Goal: Task Accomplishment & Management: Use online tool/utility

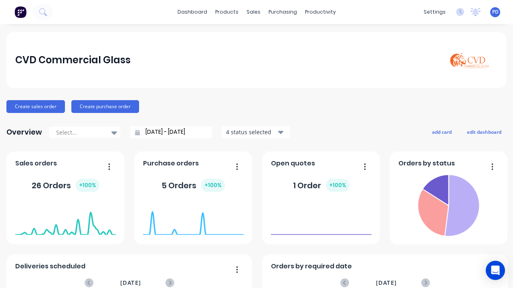
click at [312, 14] on div "productivity" at bounding box center [320, 12] width 39 height 12
click at [330, 54] on div "Planner" at bounding box center [328, 54] width 19 height 7
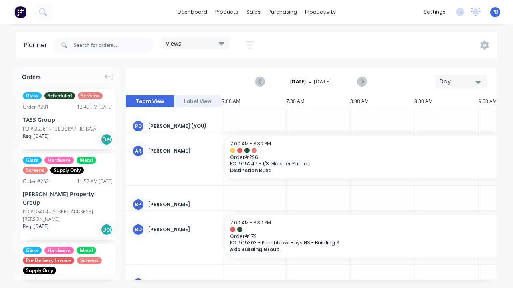
scroll to position [0, 385]
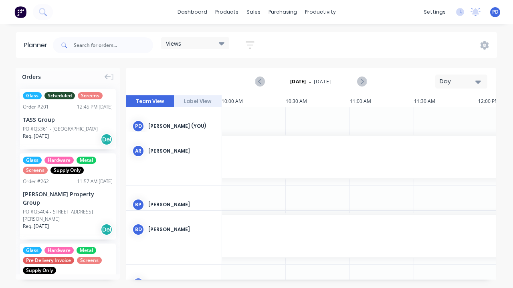
click at [225, 46] on div "Views" at bounding box center [195, 43] width 68 height 12
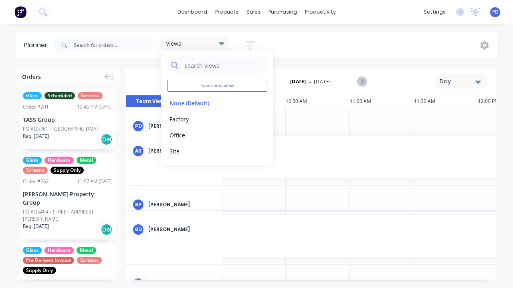
click at [187, 128] on div "Office edit" at bounding box center [217, 135] width 100 height 16
click at [186, 119] on button "Factory" at bounding box center [209, 118] width 85 height 9
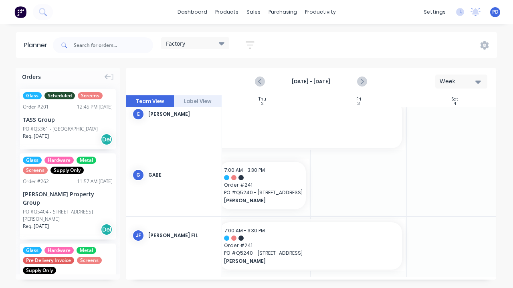
scroll to position [181, 402]
click at [361, 82] on icon "Next page" at bounding box center [361, 82] width 10 height 10
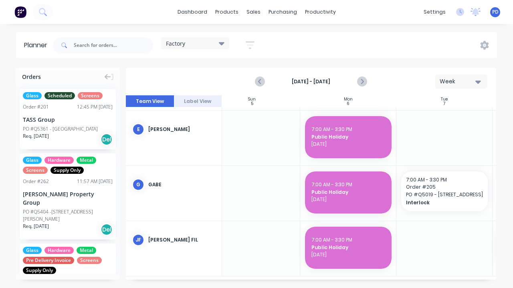
scroll to position [163, 0]
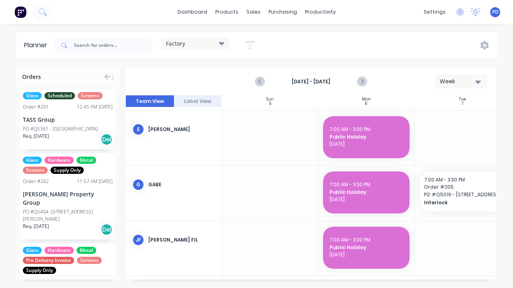
click at [263, 83] on icon "Previous page" at bounding box center [260, 82] width 10 height 10
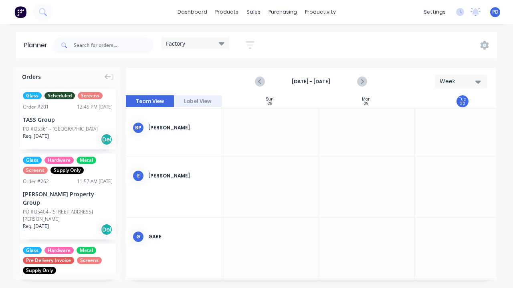
scroll to position [125, 0]
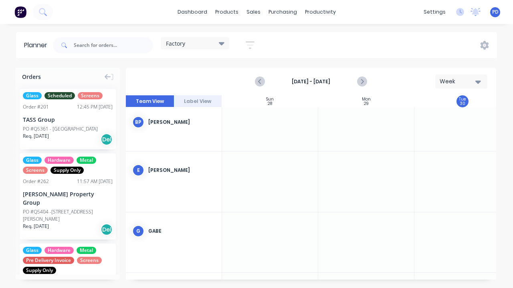
click at [255, 80] on icon "Previous page" at bounding box center [260, 82] width 10 height 10
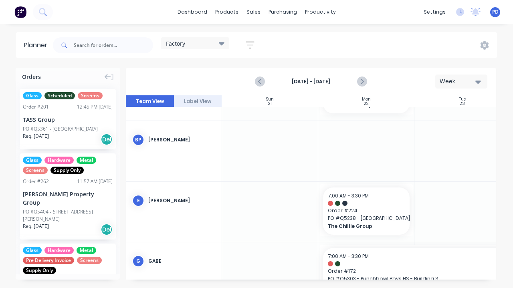
scroll to position [138, 0]
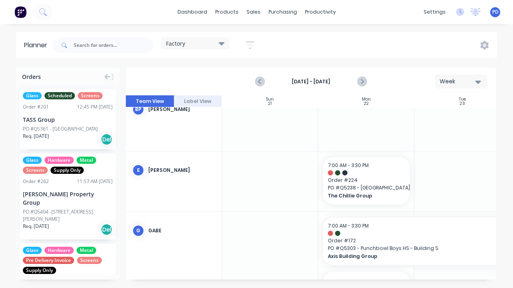
click at [258, 75] on button "Previous page" at bounding box center [260, 82] width 16 height 16
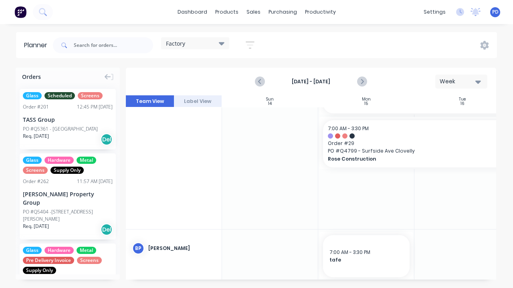
scroll to position [132, 0]
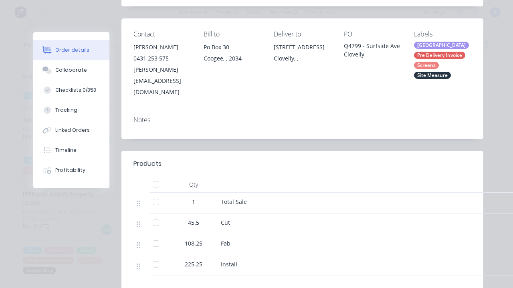
scroll to position [124, 0]
